Goal: Task Accomplishment & Management: Use online tool/utility

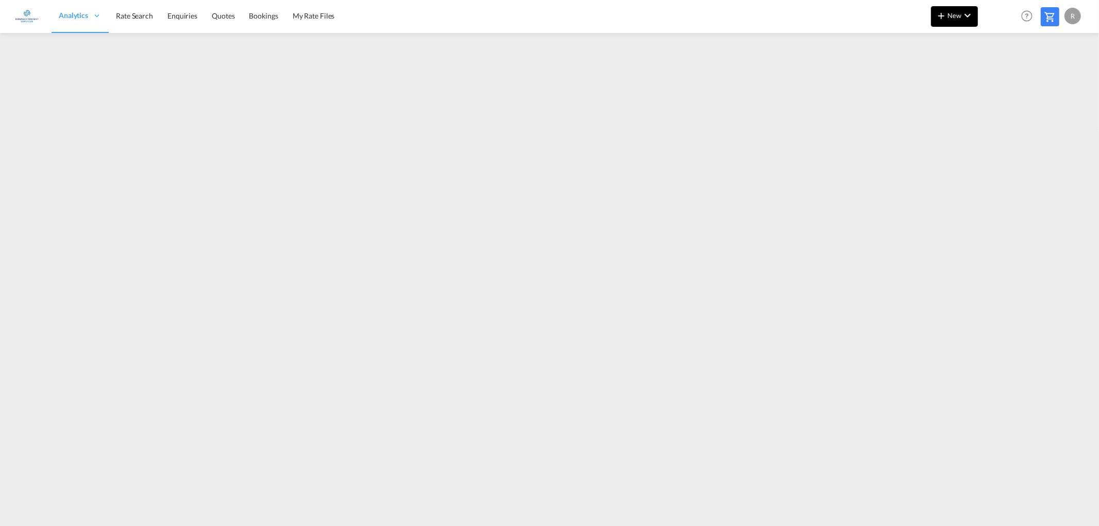
click at [945, 18] on md-icon "icon-plus 400-fg" at bounding box center [941, 15] width 12 height 12
click at [1003, 76] on span "Ratesheet" at bounding box center [997, 77] width 11 height 21
click at [969, 20] on md-icon "icon-chevron-down" at bounding box center [968, 15] width 12 height 12
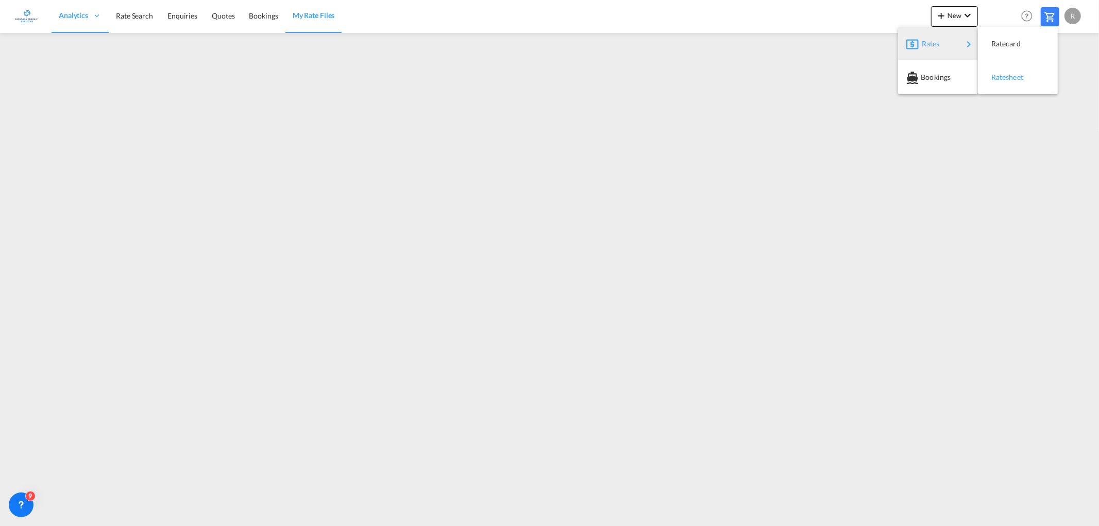
click at [1003, 79] on span "Ratesheet" at bounding box center [997, 77] width 11 height 21
drag, startPoint x: 944, startPoint y: 516, endPoint x: 1032, endPoint y: 516, distance: 87.6
click at [1029, 516] on div at bounding box center [549, 275] width 1099 height 484
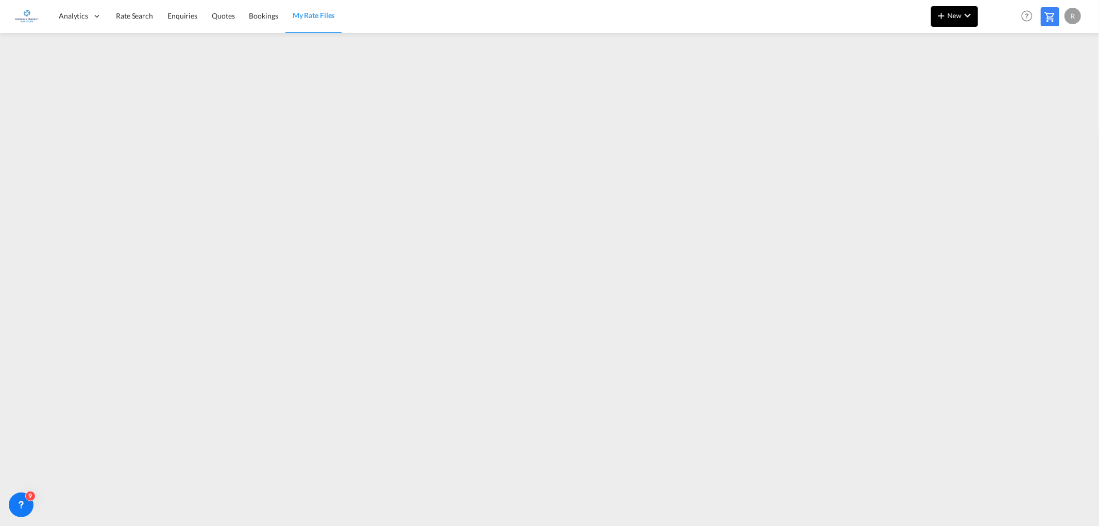
click at [945, 23] on button "New" at bounding box center [954, 16] width 47 height 21
click at [1024, 78] on div "Ratesheet" at bounding box center [1011, 77] width 38 height 26
